Goal: Information Seeking & Learning: Learn about a topic

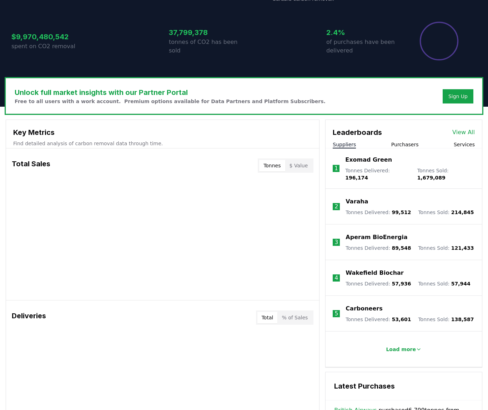
scroll to position [143, 0]
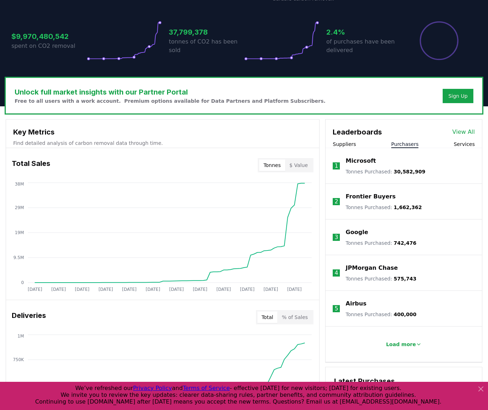
click at [404, 145] on button "Purchasers" at bounding box center [404, 144] width 27 height 7
click at [364, 160] on p "Microsoft" at bounding box center [361, 161] width 30 height 9
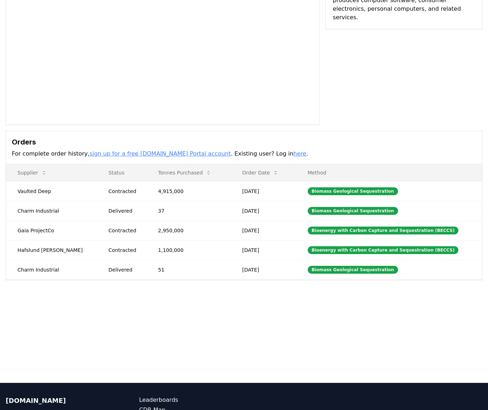
scroll to position [107, 0]
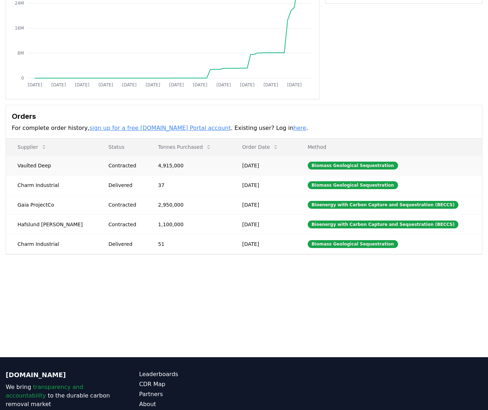
click at [35, 165] on td "Vaulted Deep" at bounding box center [51, 166] width 91 height 20
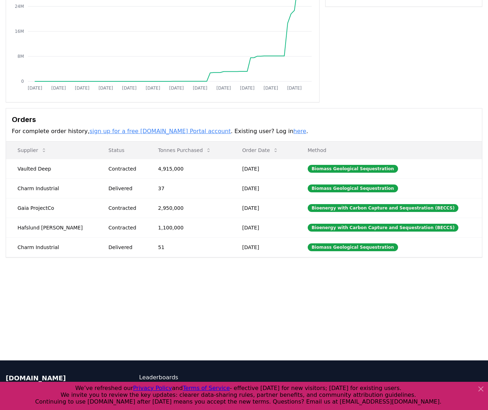
scroll to position [0, 0]
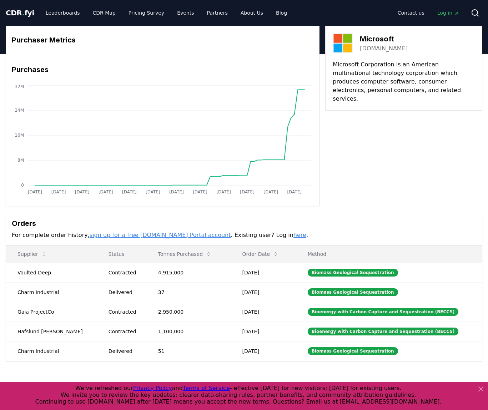
click at [128, 232] on link "sign up for a free [DOMAIN_NAME] Portal account" at bounding box center [160, 235] width 141 height 7
